Goal: Task Accomplishment & Management: Use online tool/utility

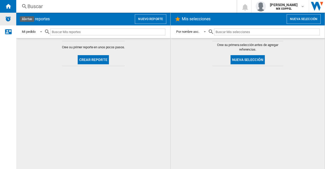
click at [8, 19] on img "Alertas" at bounding box center [8, 19] width 6 height 6
click at [7, 35] on div "Contáctanos" at bounding box center [8, 31] width 16 height 13
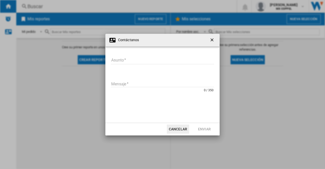
click at [214, 38] on ng-md-icon "getI18NText('BUTTONS.CLOSE_DIALOG')" at bounding box center [212, 40] width 6 height 6
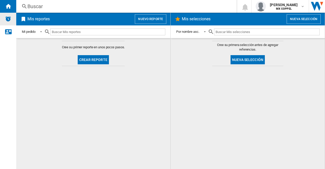
click at [8, 22] on div "Alertas" at bounding box center [8, 19] width 16 height 13
click at [13, 19] on div "Alertas" at bounding box center [8, 19] width 16 height 13
click at [7, 35] on div "Contáctanos" at bounding box center [8, 31] width 16 height 13
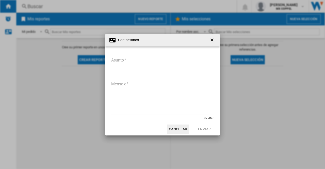
drag, startPoint x: 205, startPoint y: 39, endPoint x: 210, endPoint y: 39, distance: 4.6
click at [207, 39] on div "Contáctanos" at bounding box center [162, 40] width 114 height 13
click at [212, 38] on ng-md-icon "getI18NText('BUTTONS.CLOSE_DIALOG')" at bounding box center [212, 40] width 6 height 6
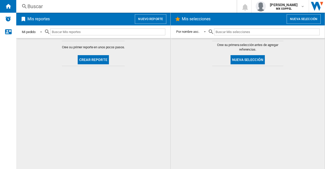
click at [40, 31] on span at bounding box center [40, 31] width 6 height 5
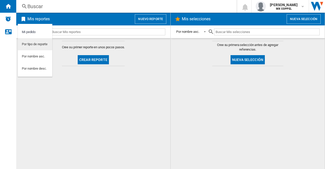
click at [35, 44] on div "Por tipo de reporte" at bounding box center [35, 44] width 26 height 5
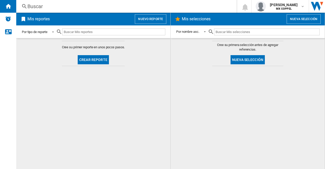
click at [37, 31] on div "Por tipo de reporte" at bounding box center [35, 32] width 26 height 4
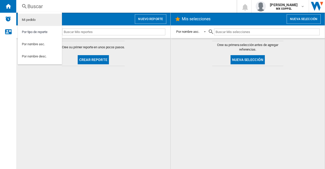
click at [38, 23] on md-option "Mi pedido" at bounding box center [40, 20] width 44 height 12
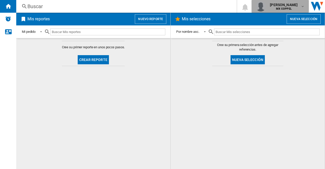
click at [303, 6] on md-icon "button" at bounding box center [302, 6] width 4 height 4
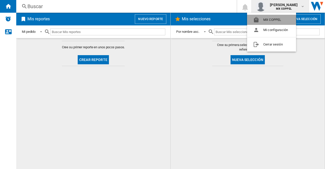
click at [265, 20] on button "MX COPPEL" at bounding box center [271, 20] width 49 height 10
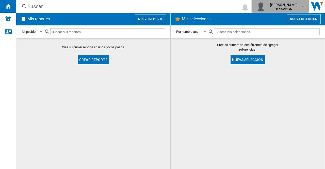
click at [283, 10] on b "MX COPPEL" at bounding box center [284, 8] width 16 height 3
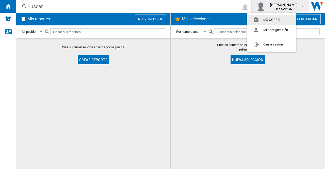
click at [318, 6] on md-backdrop at bounding box center [162, 84] width 325 height 169
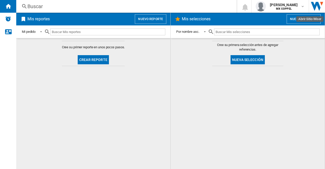
click at [318, 6] on img "Abrir Sitio Wiser" at bounding box center [317, 6] width 16 height 13
click at [159, 17] on button "Nuevo reporte" at bounding box center [150, 19] width 31 height 10
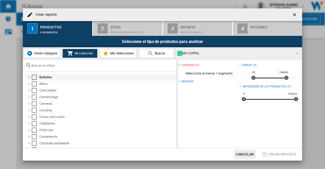
click at [29, 78] on div at bounding box center [29, 77] width 5 height 5
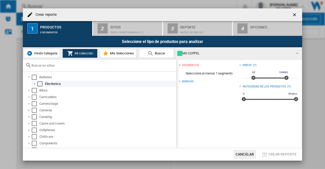
click at [33, 83] on div at bounding box center [34, 83] width 5 height 5
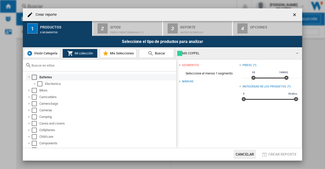
click at [29, 77] on div at bounding box center [29, 77] width 5 height 5
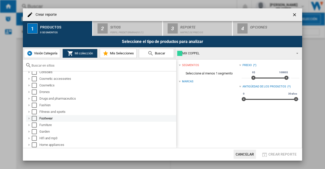
scroll to position [102, 0]
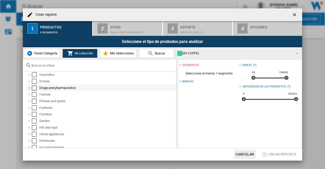
click at [30, 88] on div at bounding box center [29, 87] width 5 height 5
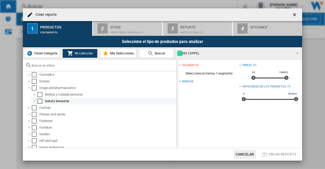
click at [37, 101] on div at bounding box center [34, 100] width 5 height 5
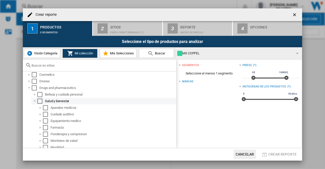
click at [39, 101] on div "Select" at bounding box center [39, 100] width 5 height 5
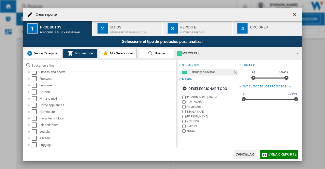
scroll to position [178, 0]
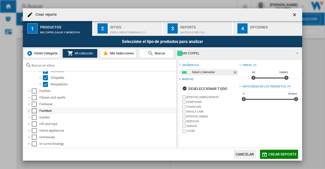
click at [29, 110] on div at bounding box center [29, 110] width 5 height 5
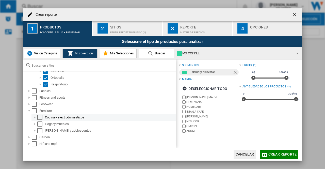
click at [35, 116] on div at bounding box center [34, 117] width 5 height 5
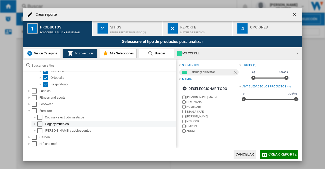
click at [35, 123] on div at bounding box center [34, 123] width 5 height 5
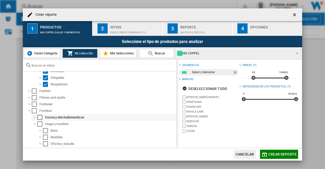
click at [35, 117] on div at bounding box center [34, 117] width 5 height 5
click at [39, 117] on li "Furniture Cocina y electrodomesticos Hogar y muebles [GEOGRAPHIC_DATA] [GEOGRAP…" at bounding box center [100, 143] width 151 height 73
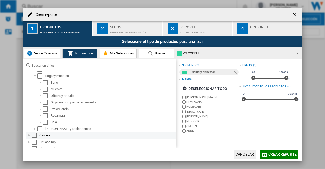
scroll to position [203, 0]
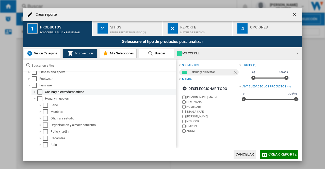
click at [39, 92] on div "Select" at bounding box center [39, 91] width 5 height 5
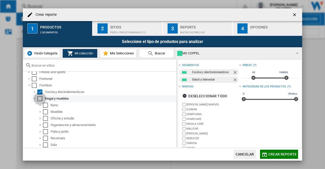
click at [38, 99] on div "Select" at bounding box center [39, 98] width 5 height 5
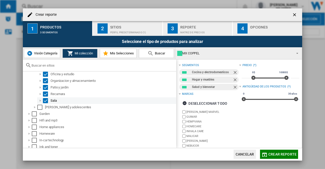
scroll to position [254, 0]
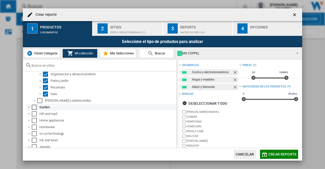
click at [30, 108] on div at bounding box center [29, 107] width 5 height 5
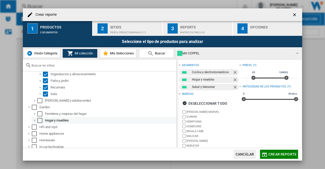
click at [35, 119] on div at bounding box center [34, 120] width 5 height 5
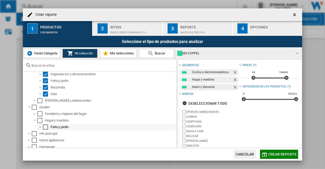
click at [45, 126] on div "Select" at bounding box center [45, 126] width 5 height 5
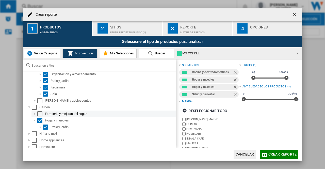
scroll to position [305, 0]
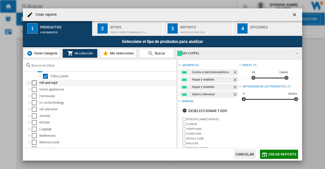
click at [28, 83] on div at bounding box center [29, 82] width 5 height 5
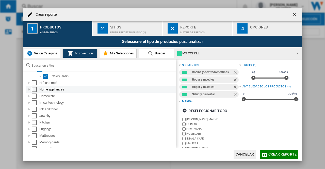
click at [28, 91] on div at bounding box center [29, 89] width 5 height 5
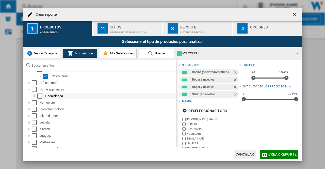
click at [39, 97] on div "Select" at bounding box center [39, 95] width 5 height 5
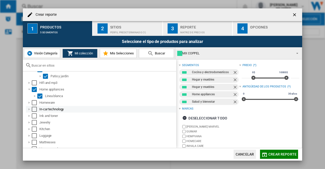
click at [31, 110] on div at bounding box center [29, 109] width 5 height 5
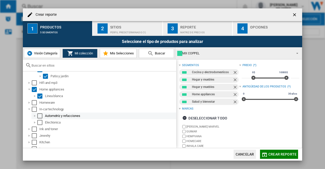
click at [35, 116] on div at bounding box center [34, 115] width 5 height 5
click at [38, 116] on div "Select" at bounding box center [39, 115] width 5 height 5
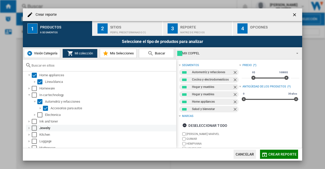
scroll to position [330, 0]
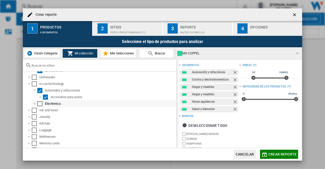
click at [33, 105] on div at bounding box center [34, 103] width 5 height 5
click at [34, 103] on div at bounding box center [34, 103] width 5 height 5
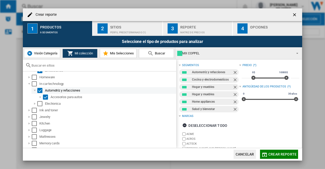
click at [34, 91] on div at bounding box center [34, 90] width 5 height 5
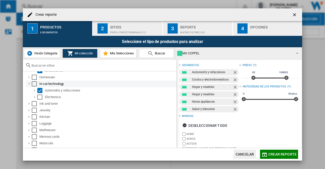
click at [29, 84] on div at bounding box center [29, 83] width 5 height 5
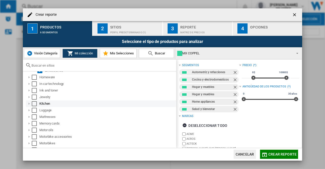
click at [29, 104] on div at bounding box center [29, 103] width 5 height 5
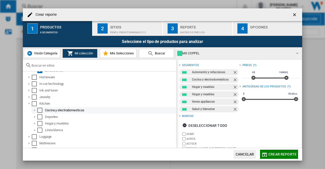
click at [34, 110] on div at bounding box center [34, 110] width 5 height 5
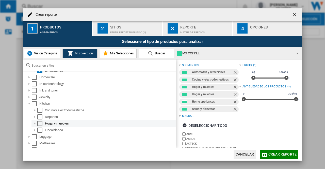
click at [35, 123] on div at bounding box center [34, 123] width 5 height 5
click at [41, 122] on div "Select" at bounding box center [39, 123] width 5 height 5
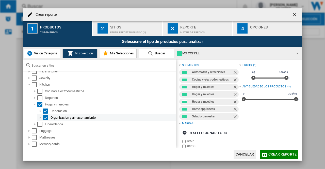
scroll to position [355, 0]
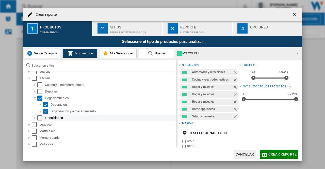
click at [35, 118] on div at bounding box center [34, 117] width 5 height 5
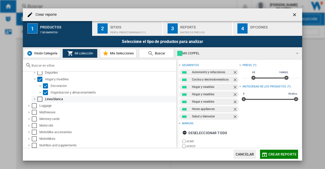
scroll to position [381, 0]
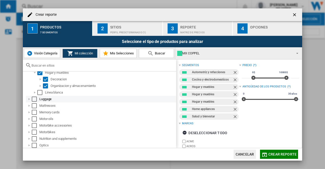
click at [29, 100] on div at bounding box center [29, 98] width 5 height 5
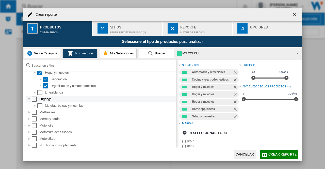
click at [29, 100] on div at bounding box center [29, 98] width 5 height 5
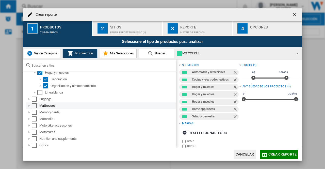
click at [29, 105] on div at bounding box center [29, 105] width 5 height 5
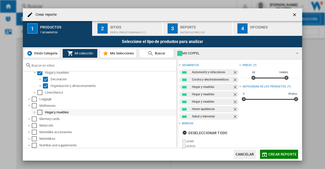
click at [35, 111] on div at bounding box center [34, 112] width 5 height 5
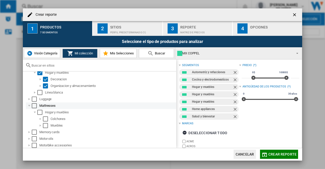
click at [33, 106] on div "Select" at bounding box center [34, 105] width 5 height 5
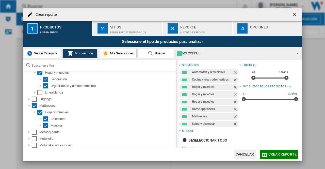
scroll to position [406, 0]
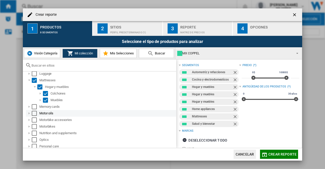
click at [32, 113] on div "Select" at bounding box center [34, 113] width 5 height 5
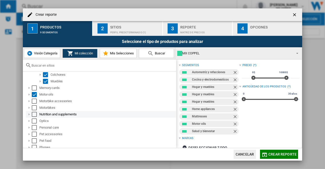
scroll to position [431, 0]
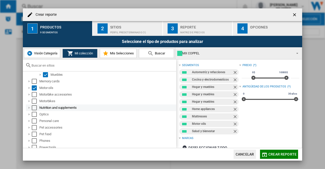
click at [31, 109] on div at bounding box center [29, 107] width 5 height 5
click at [30, 108] on div at bounding box center [29, 107] width 5 height 5
click at [33, 108] on div "Select" at bounding box center [34, 107] width 5 height 5
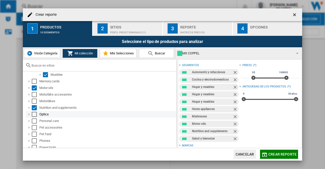
click at [33, 112] on div "Select" at bounding box center [34, 114] width 5 height 5
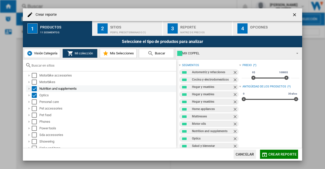
scroll to position [457, 0]
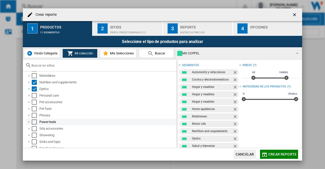
click at [28, 122] on div at bounding box center [29, 121] width 5 height 5
click at [29, 121] on div at bounding box center [29, 121] width 5 height 5
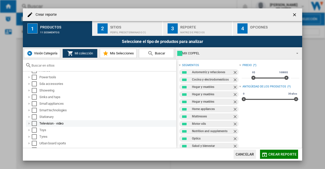
scroll to position [508, 0]
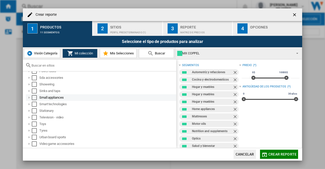
click at [29, 98] on div at bounding box center [29, 97] width 5 height 5
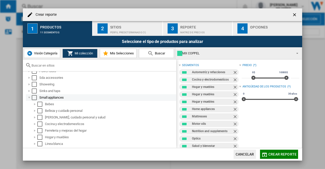
click at [29, 98] on div at bounding box center [29, 97] width 5 height 5
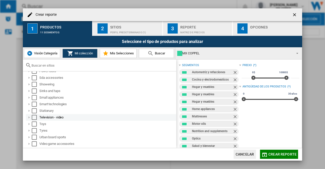
scroll to position [520, 0]
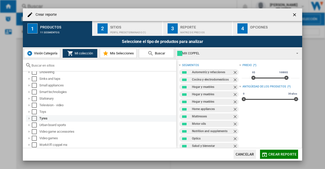
click at [33, 117] on div "Select" at bounding box center [34, 118] width 5 height 5
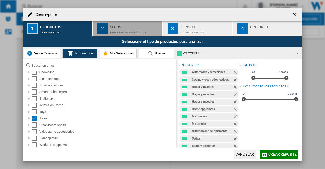
click at [117, 30] on div "Perfil predeterminado (1)" at bounding box center [135, 30] width 50 height 5
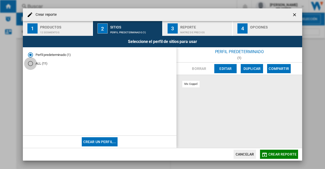
click at [31, 65] on div "ALL (11)" at bounding box center [30, 63] width 5 height 5
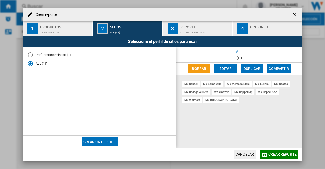
click at [191, 32] on div "Matriz de precios" at bounding box center [205, 30] width 50 height 5
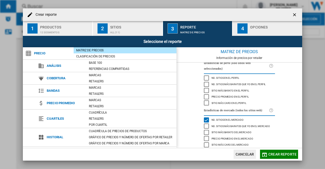
scroll to position [20, 0]
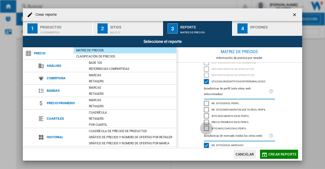
click at [205, 126] on div "Sitio más caro en el perfil" at bounding box center [206, 128] width 5 height 5
click at [206, 113] on div "Sitio más barato en el perfil" at bounding box center [206, 115] width 5 height 5
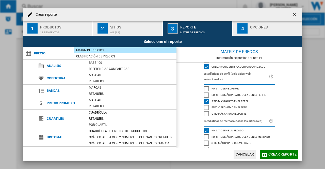
scroll to position [45, 0]
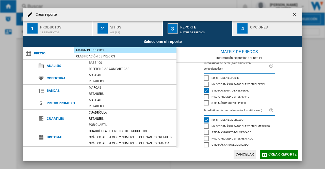
click at [204, 131] on div "Sitio más barato del mercado" at bounding box center [206, 132] width 5 height 5
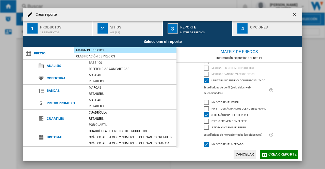
scroll to position [0, 0]
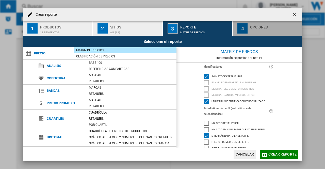
click at [262, 31] on div "button" at bounding box center [275, 30] width 50 height 5
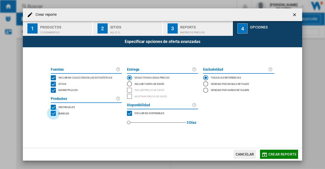
click at [54, 111] on div "BUNDLES" at bounding box center [53, 113] width 5 height 5
click at [54, 113] on div "BUNDLES" at bounding box center [53, 113] width 5 height 5
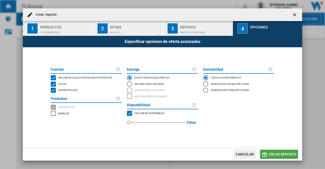
click at [275, 155] on span "Crear reporte" at bounding box center [282, 154] width 28 height 4
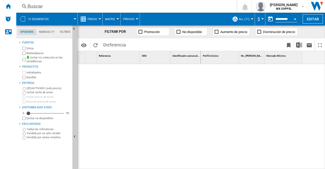
click at [126, 87] on div at bounding box center [139, 115] width 123 height 103
click at [48, 33] on md-tab-item "Marcas (*)" at bounding box center [47, 32] width 21 height 6
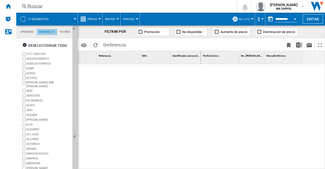
scroll to position [20, 0]
click at [70, 30] on md-tab-item "Filtros" at bounding box center [65, 32] width 16 height 6
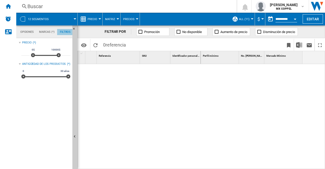
scroll to position [33, 0]
click at [75, 27] on ng-md-icon "Ocultar" at bounding box center [75, 30] width 6 height 6
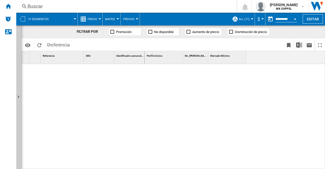
click at [57, 18] on span at bounding box center [65, 19] width 19 height 13
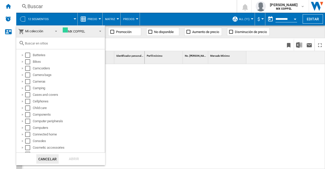
click at [46, 20] on md-backdrop at bounding box center [162, 84] width 325 height 169
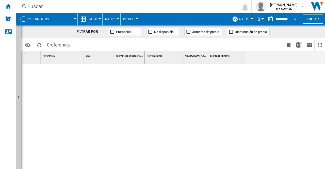
click at [46, 20] on span "12 segmentos" at bounding box center [38, 19] width 21 height 3
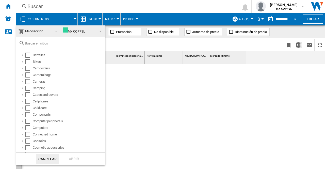
click at [89, 29] on span "MX COPPEL" at bounding box center [79, 31] width 32 height 8
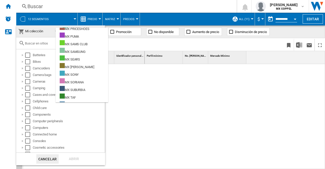
scroll to position [279, 0]
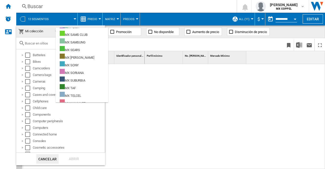
click at [135, 90] on md-backdrop at bounding box center [162, 84] width 325 height 169
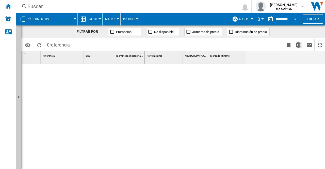
click at [260, 18] on button "$" at bounding box center [259, 19] width 5 height 13
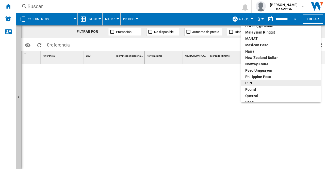
scroll to position [144, 0]
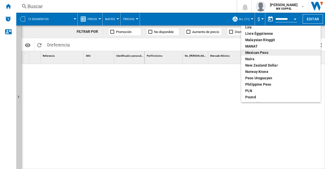
click at [259, 52] on div "Mexican peso" at bounding box center [280, 52] width 71 height 5
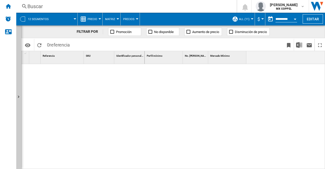
click at [92, 19] on span "Precio" at bounding box center [93, 19] width 10 height 3
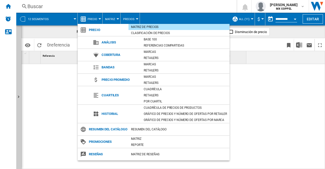
click at [109, 19] on md-backdrop at bounding box center [162, 84] width 325 height 169
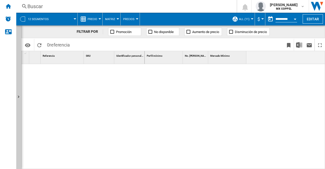
click at [109, 19] on span "Matriz" at bounding box center [110, 19] width 10 height 3
click at [126, 18] on md-backdrop at bounding box center [162, 84] width 325 height 169
click at [126, 18] on span "Precios" at bounding box center [128, 19] width 11 height 3
click at [38, 44] on md-backdrop at bounding box center [162, 84] width 325 height 169
click at [38, 44] on ng-md-icon "Recargar" at bounding box center [39, 45] width 6 height 6
